Goal: Find specific page/section: Find specific page/section

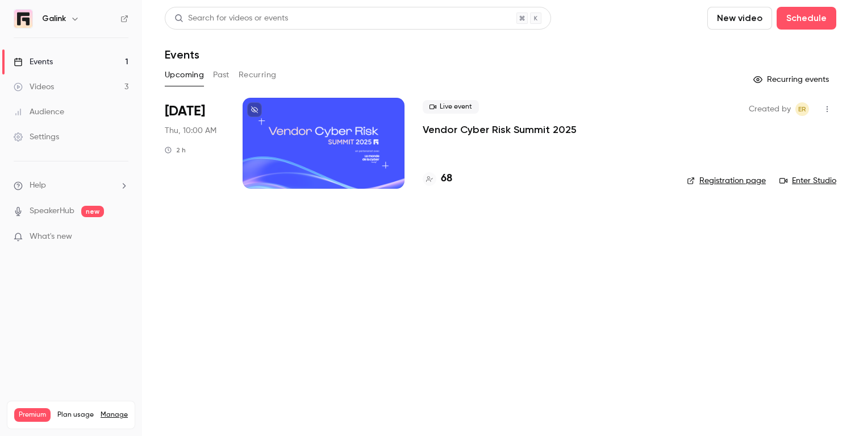
click at [449, 135] on p "Vendor Cyber Risk Summit 2025" at bounding box center [500, 130] width 154 height 14
